Goal: Information Seeking & Learning: Learn about a topic

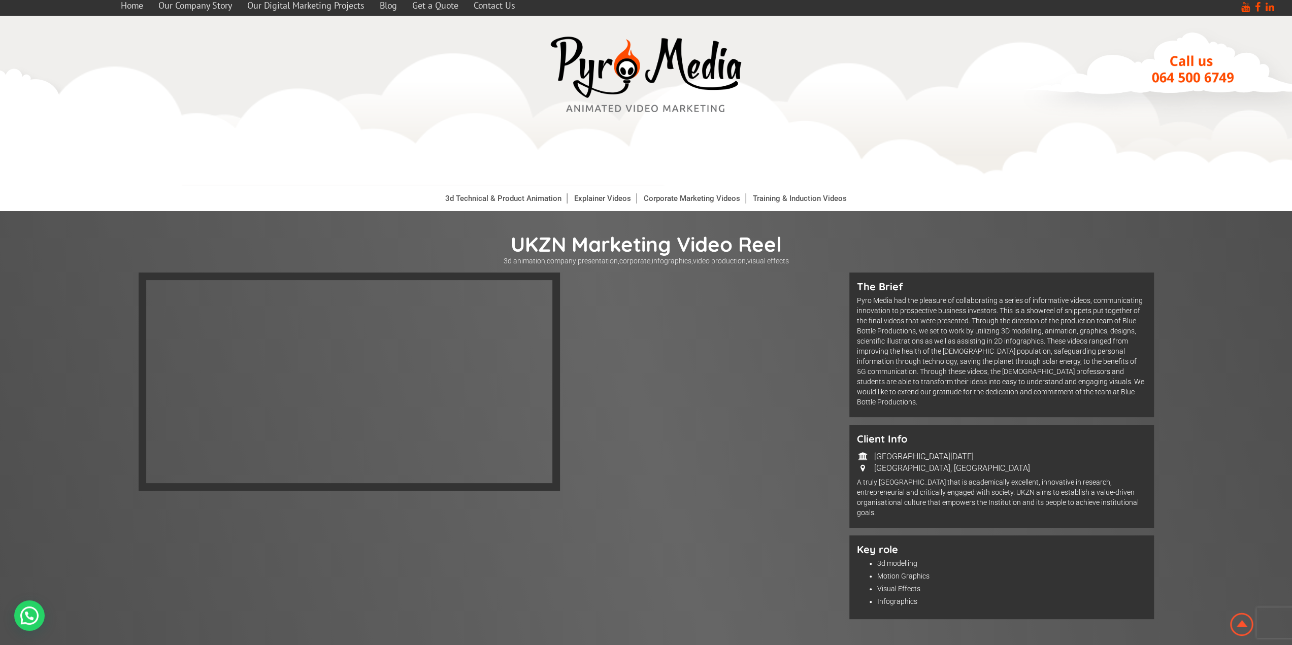
scroll to position [152, 0]
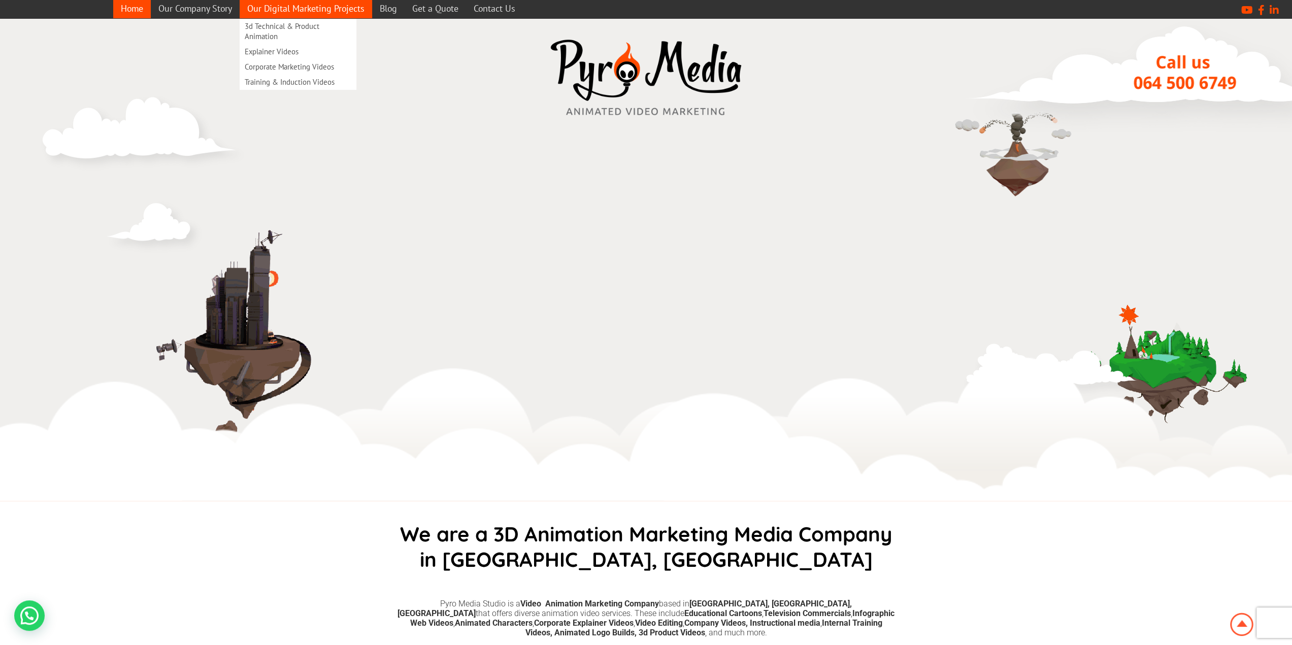
click at [335, 4] on link "Our Digital Marketing Projects" at bounding box center [306, 8] width 133 height 20
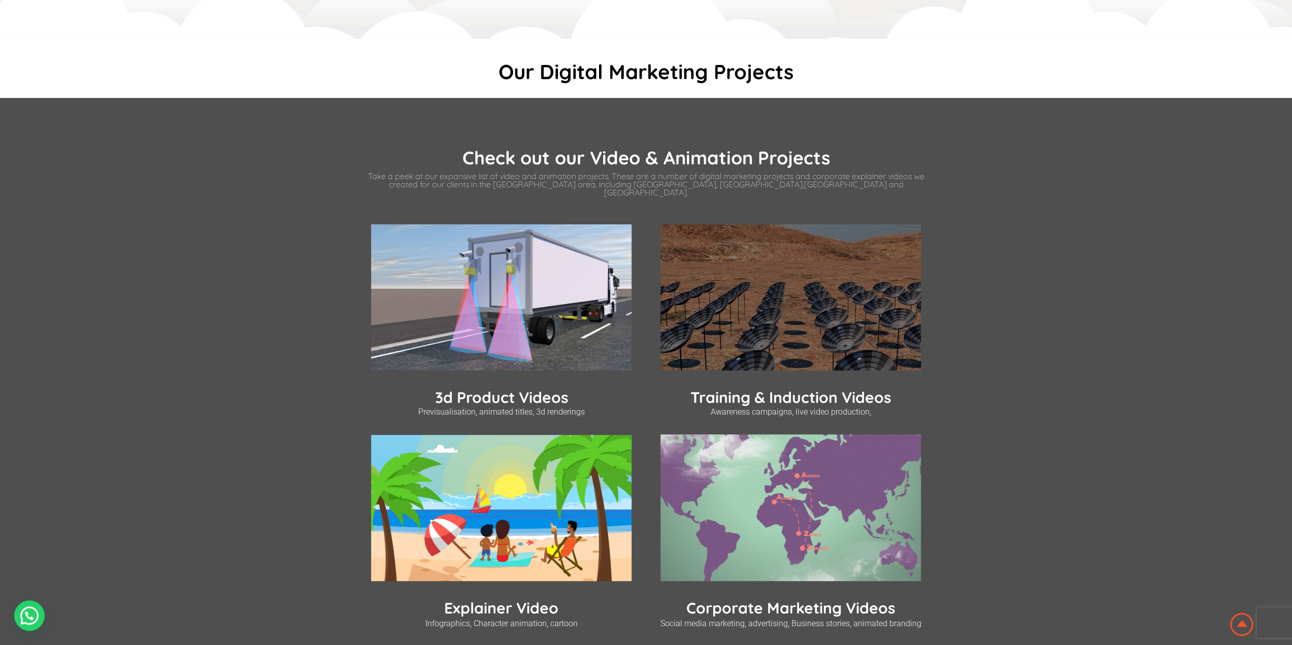
scroll to position [203, 0]
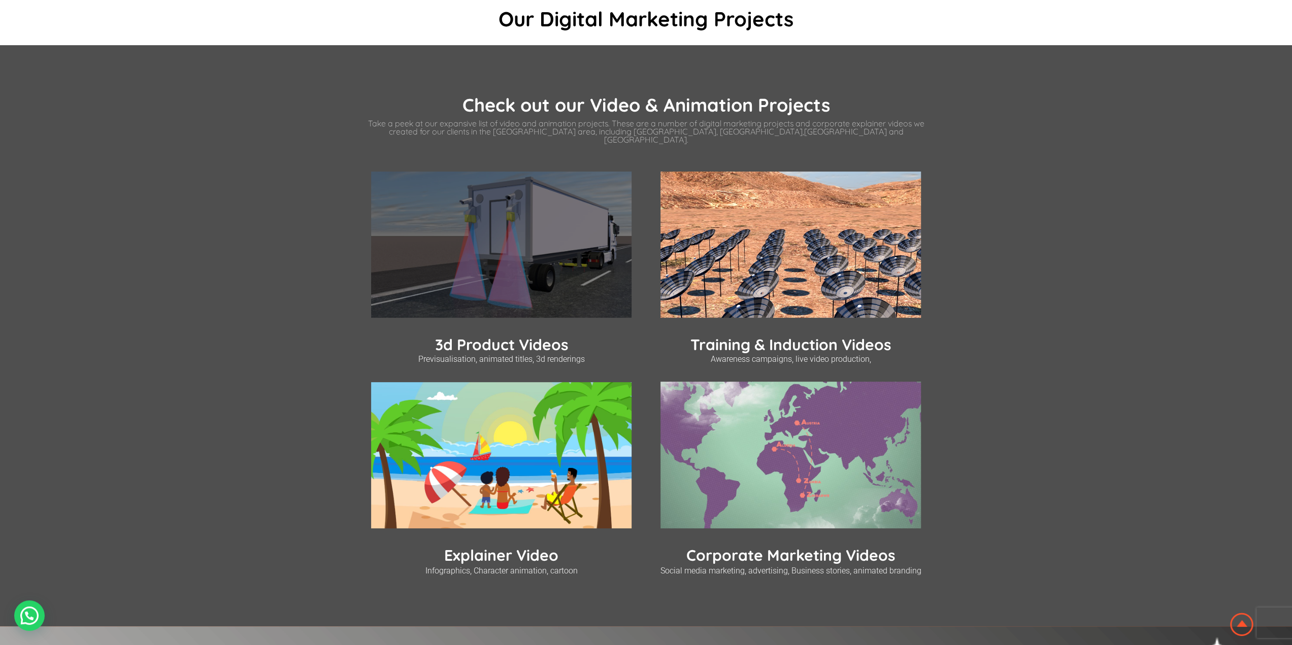
click at [556, 288] on img at bounding box center [501, 245] width 260 height 147
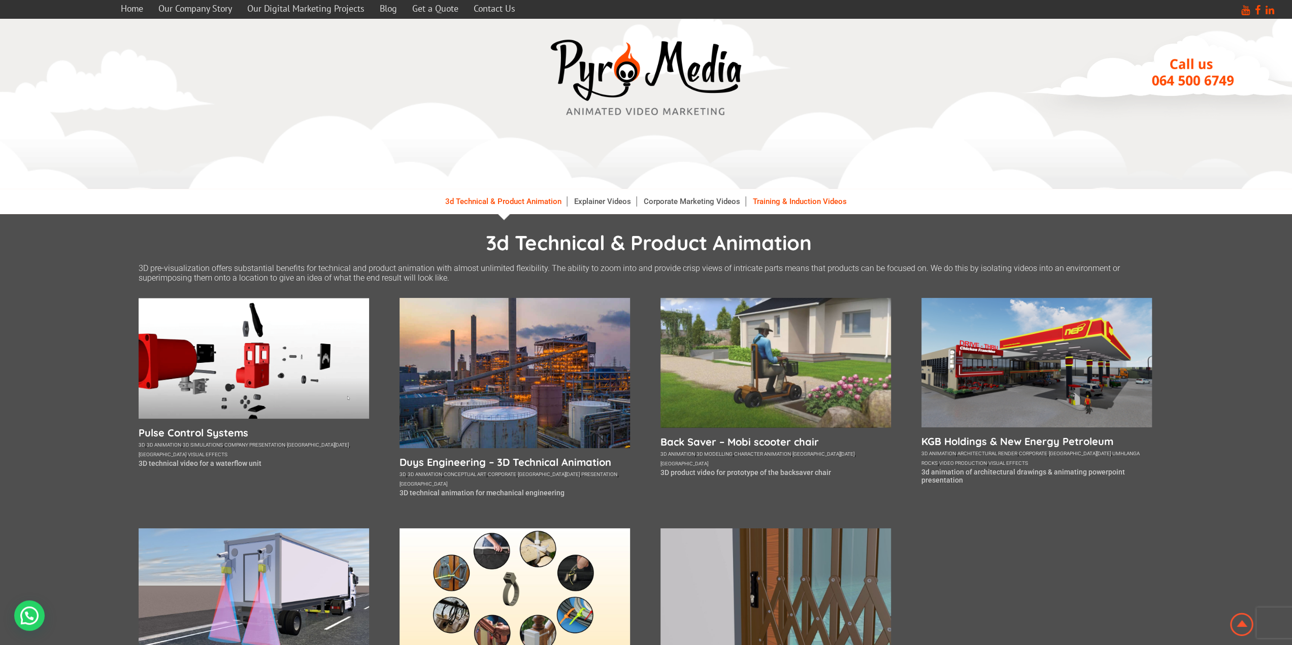
click at [784, 201] on link "Training & Induction Videos" at bounding box center [800, 201] width 104 height 10
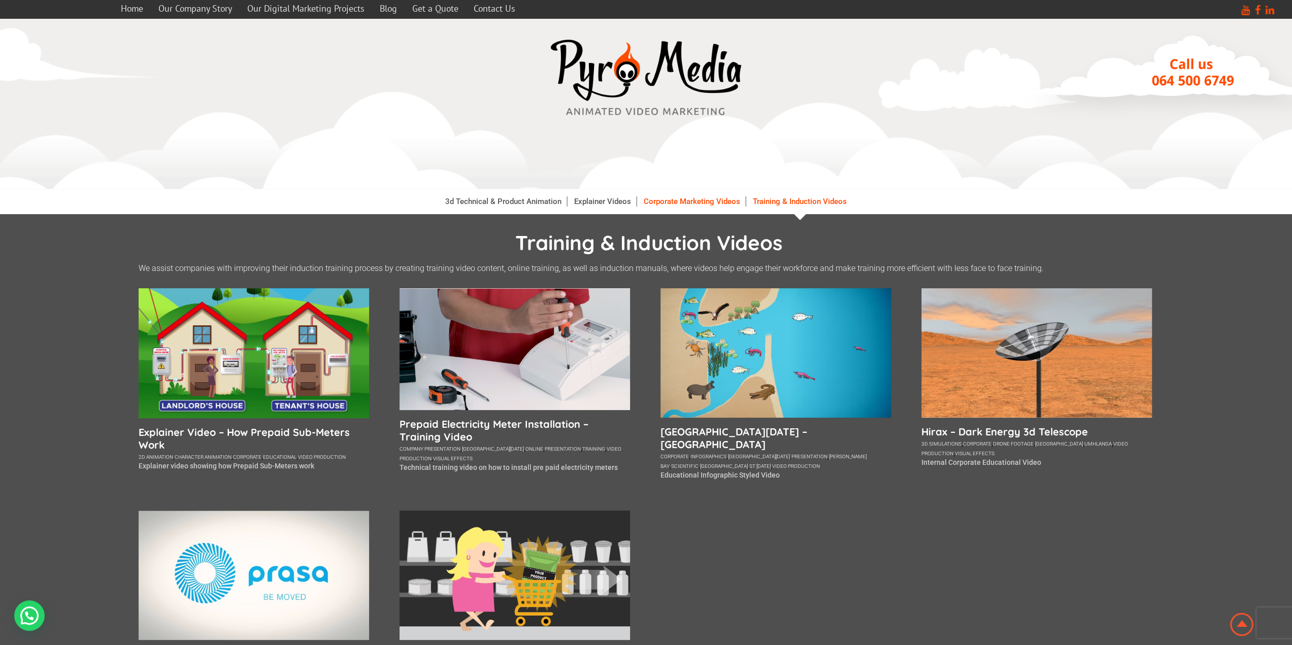
click at [683, 204] on link "Corporate Marketing Videos" at bounding box center [692, 201] width 107 height 10
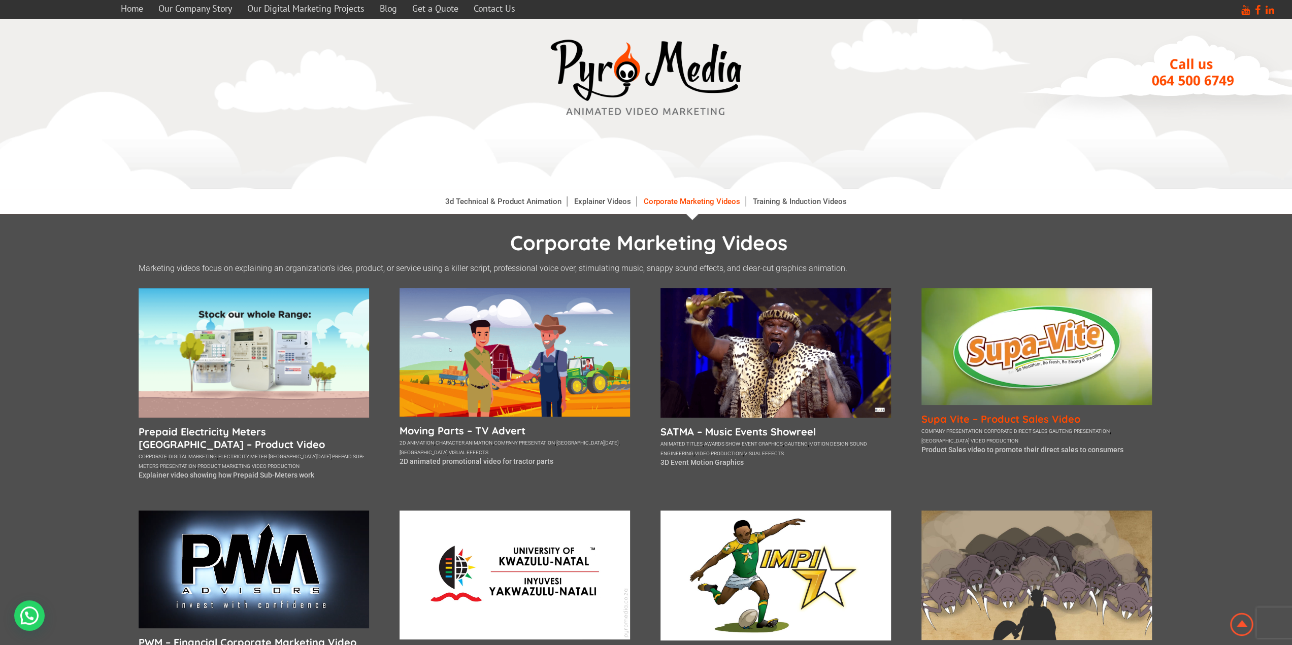
click at [1012, 420] on h5 "Supa Vite – Product Sales Video" at bounding box center [1037, 419] width 231 height 13
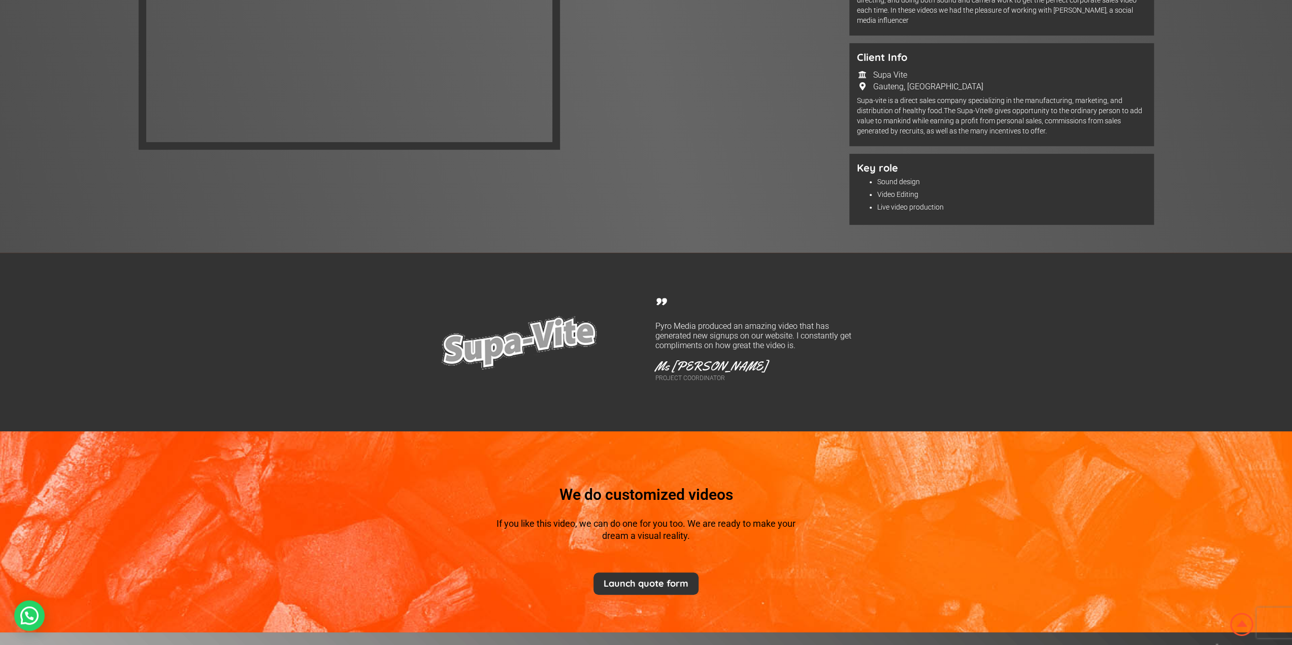
scroll to position [152, 0]
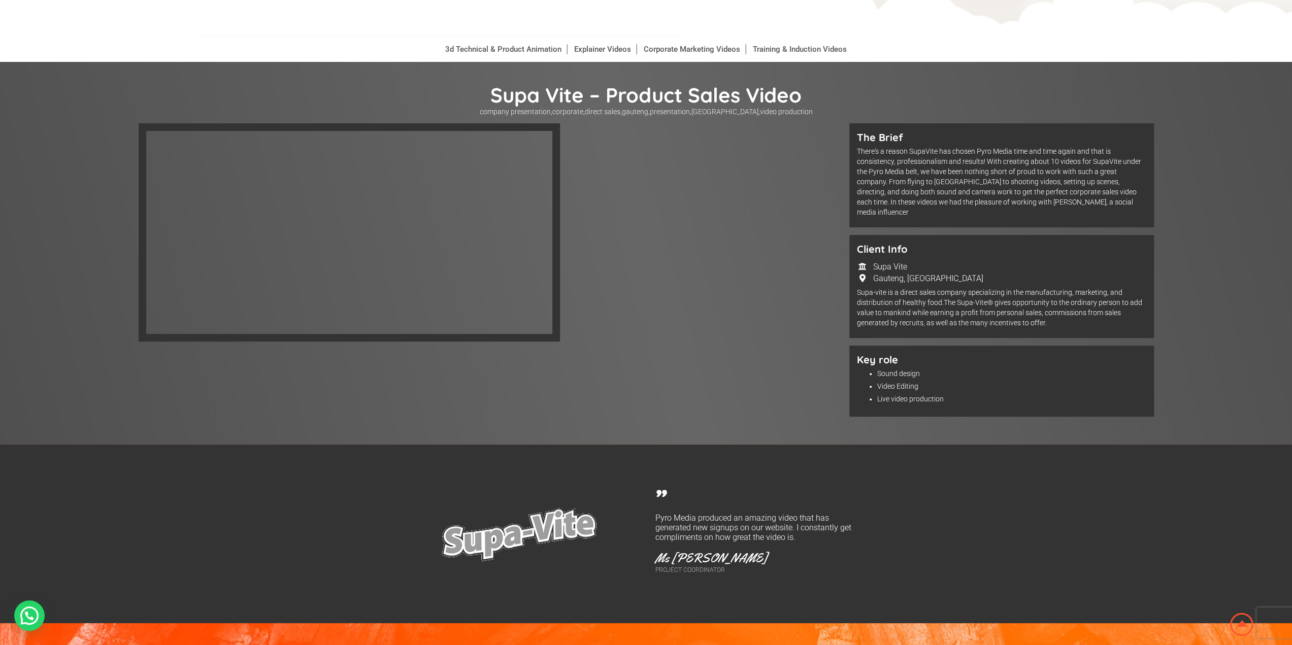
click at [1086, 597] on div "" Pyro Media produced an amazing video that has generated new signups on our we…" at bounding box center [646, 534] width 1292 height 179
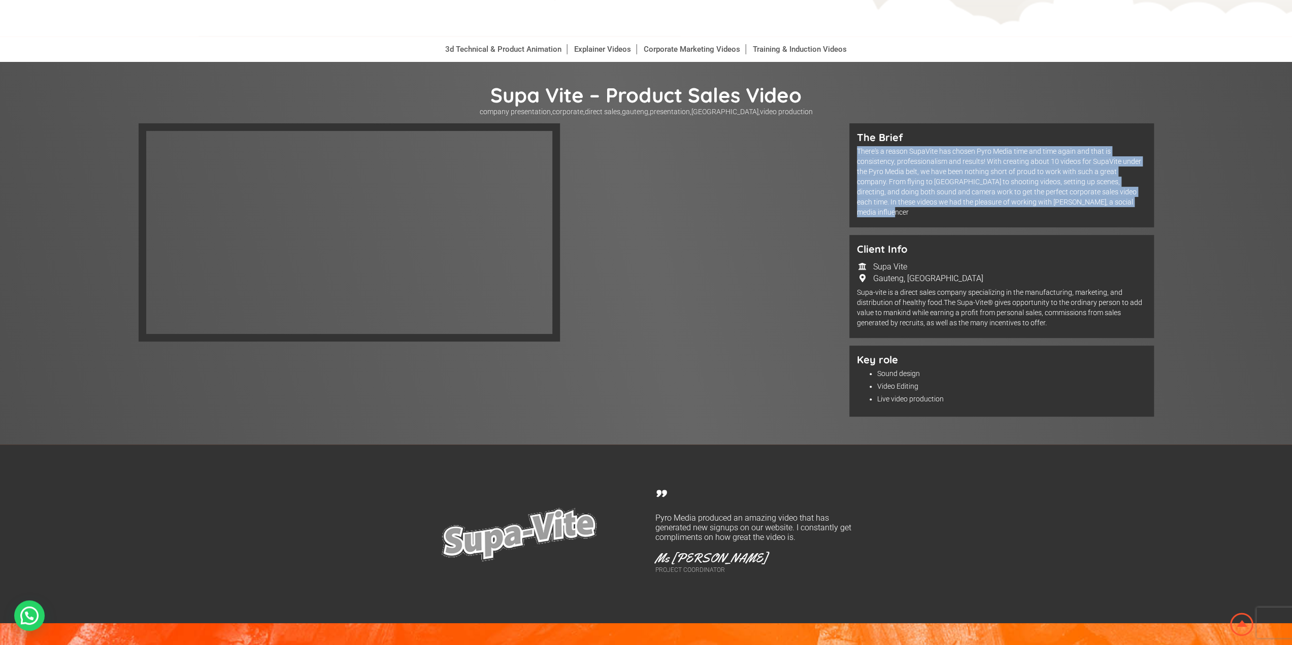
drag, startPoint x: 1105, startPoint y: 204, endPoint x: 856, endPoint y: 153, distance: 254.9
click at [856, 153] on div "The Brief There's a reason SupaVite has chosen Pyro Media time and time again a…" at bounding box center [1001, 175] width 305 height 104
copy p "There's a reason SupaVite has chosen Pyro Media time and time again and that is…"
